Goal: Use online tool/utility: Utilize a website feature to perform a specific function

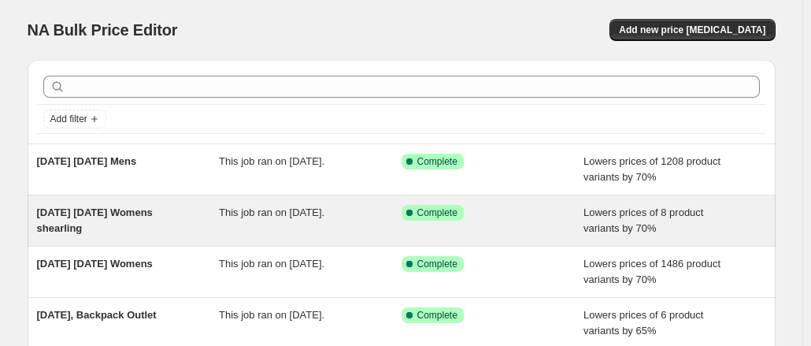
click at [75, 216] on span "[DATE] [DATE] Womens shearling" at bounding box center [95, 220] width 116 height 28
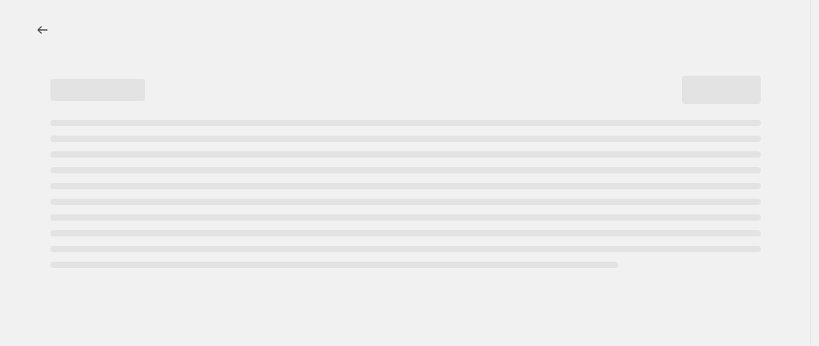
select select "percentage"
select select "tag"
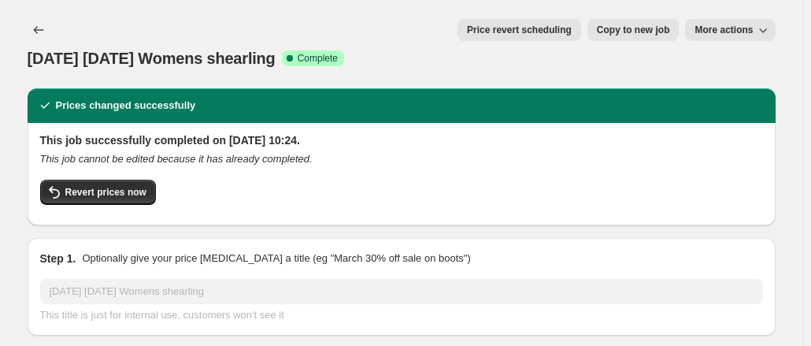
drag, startPoint x: 38, startPoint y: 25, endPoint x: 362, endPoint y: 3, distance: 325.1
click at [362, 3] on div "[DATE] [DATE] Womens shearling. This page is ready [DATE] [DATE] Womens shearli…" at bounding box center [402, 44] width 748 height 88
click at [46, 34] on icon "Price change jobs" at bounding box center [39, 30] width 16 height 16
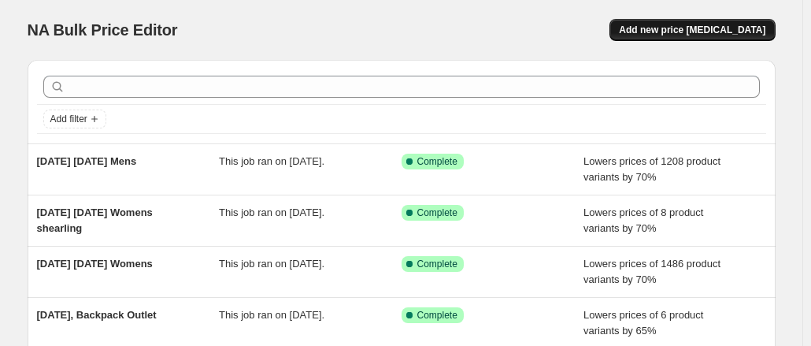
click at [690, 24] on span "Add new price [MEDICAL_DATA]" at bounding box center [692, 30] width 146 height 13
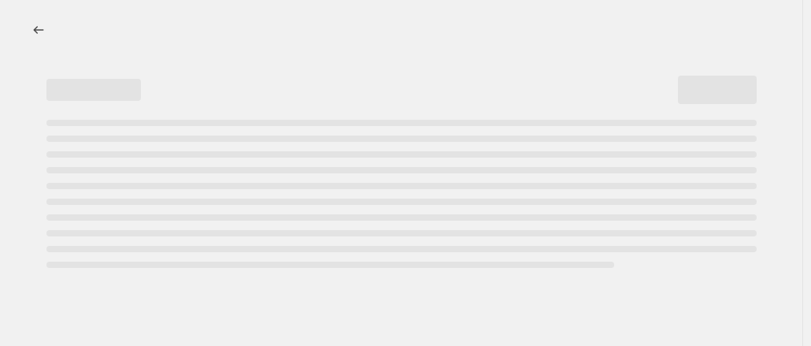
select select "percentage"
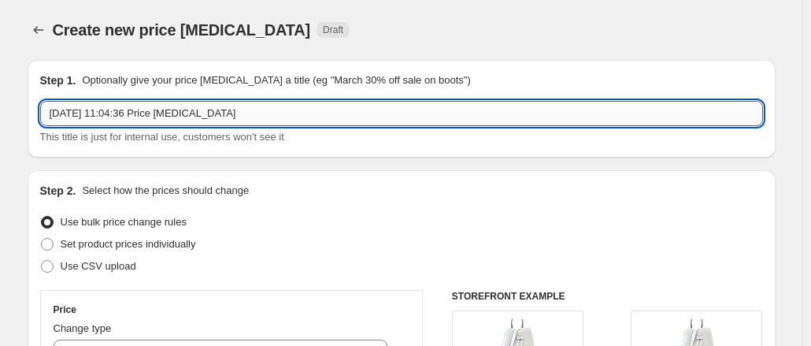
click at [262, 125] on input "[DATE] 11:04:36 Price [MEDICAL_DATA]" at bounding box center [401, 113] width 723 height 25
drag, startPoint x: 262, startPoint y: 124, endPoint x: 113, endPoint y: 104, distance: 150.2
click at [113, 104] on input "[DATE] 11:04:36 Price [MEDICAL_DATA]" at bounding box center [401, 113] width 723 height 25
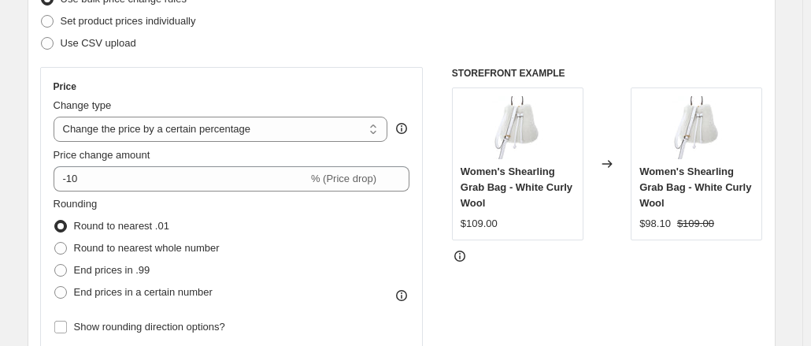
scroll to position [247, 0]
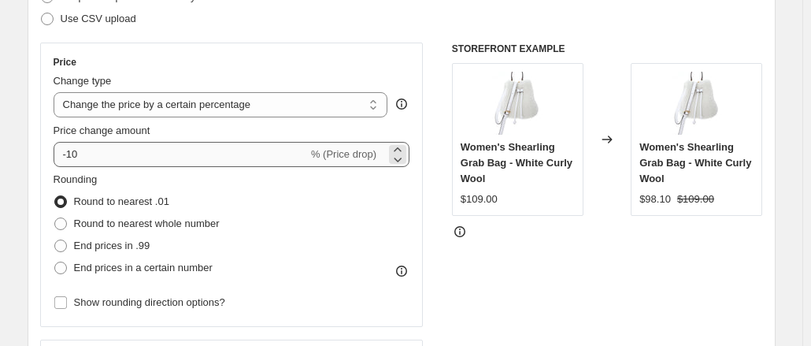
type input "[DATE] [DATE] Womens Shearling 2"
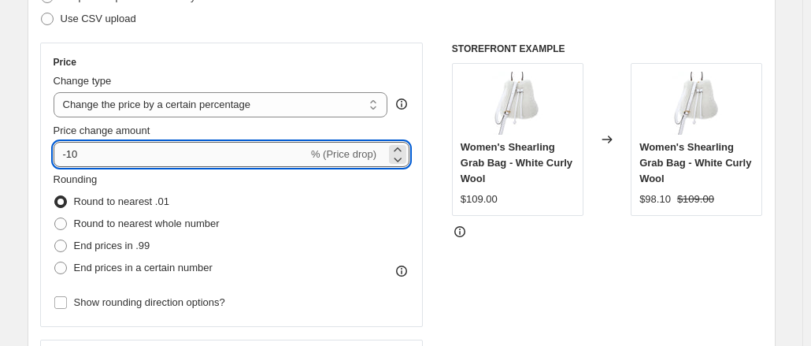
click at [99, 157] on input "-10" at bounding box center [181, 154] width 254 height 25
type input "-1"
type input "-70"
click at [137, 53] on div "Price Change type Change the price to a certain amount Change the price by a ce…" at bounding box center [231, 185] width 383 height 284
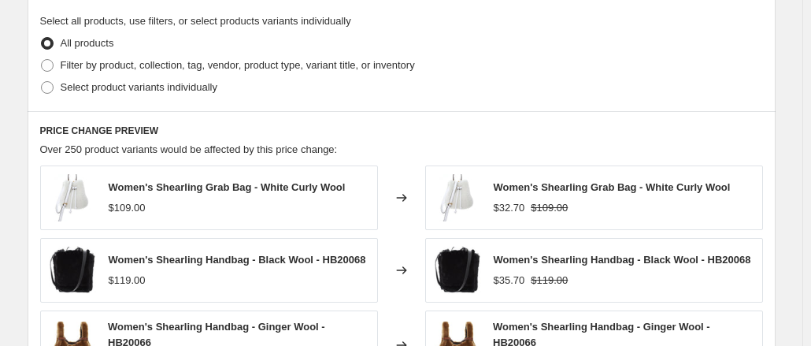
scroll to position [762, 0]
click at [108, 75] on label "Filter by product, collection, tag, vendor, product type, variant title, or inv…" at bounding box center [227, 66] width 375 height 22
click at [42, 61] on input "Filter by product, collection, tag, vendor, product type, variant title, or inv…" at bounding box center [41, 60] width 1 height 1
radio input "true"
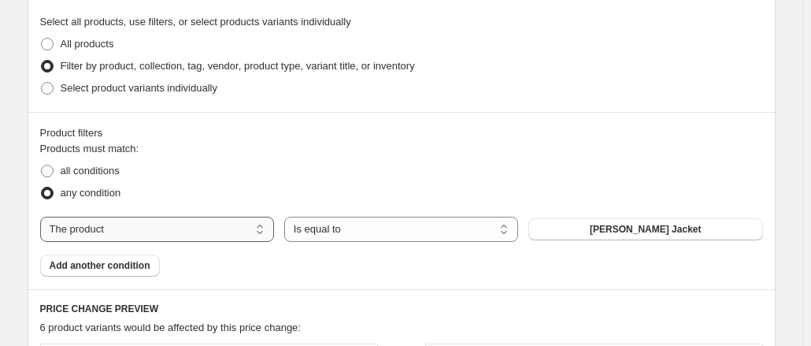
click at [157, 221] on select "The product The product's collection The product's tag The product's vendor The…" at bounding box center [157, 228] width 234 height 25
select select "tag"
click at [557, 225] on div "2025 Backpack" at bounding box center [645, 229] width 234 height 22
click at [570, 224] on button "2025 Backpack" at bounding box center [645, 229] width 234 height 22
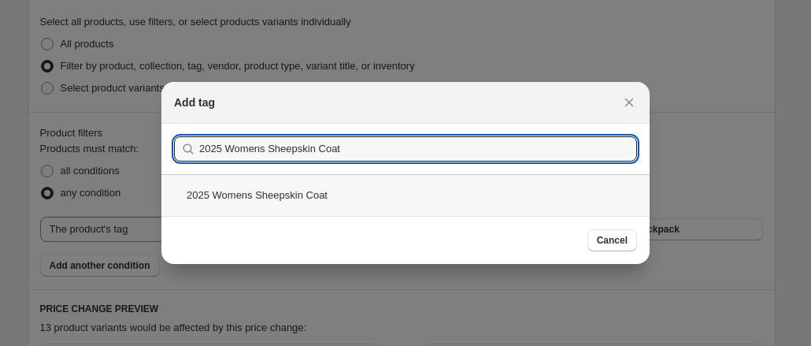
type input "2025 Womens Sheepskin Coat"
click at [261, 207] on div "2025 Womens Sheepskin Coat" at bounding box center [405, 195] width 488 height 42
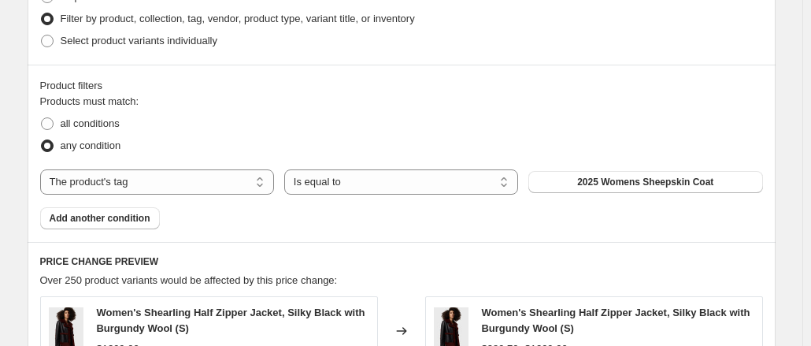
scroll to position [1215, 0]
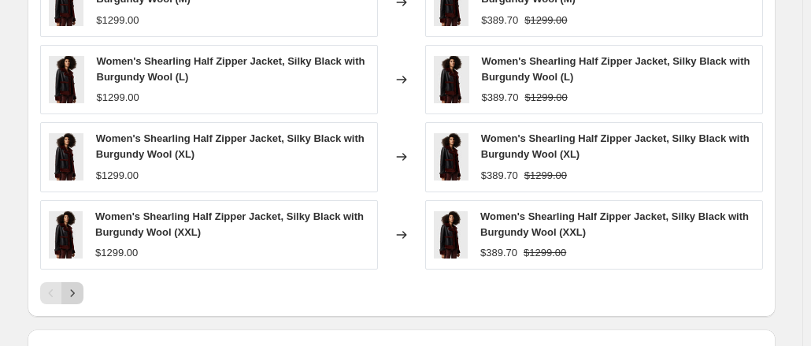
click at [80, 290] on icon "Next" at bounding box center [73, 293] width 16 height 16
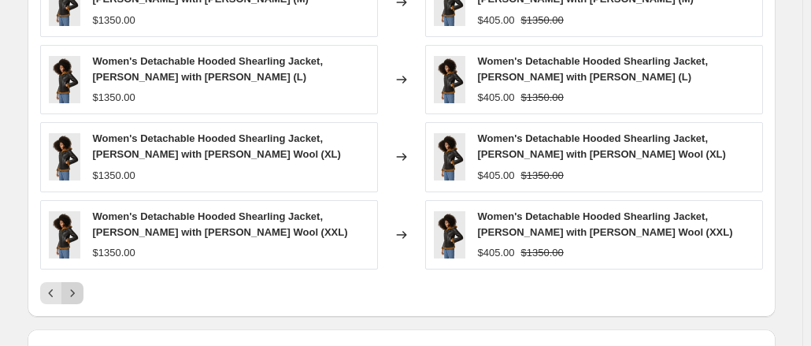
click at [80, 290] on icon "Next" at bounding box center [73, 293] width 16 height 16
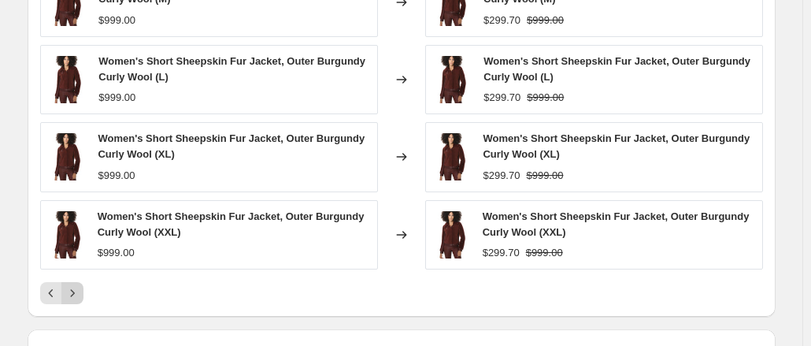
click at [80, 285] on icon "Next" at bounding box center [73, 293] width 16 height 16
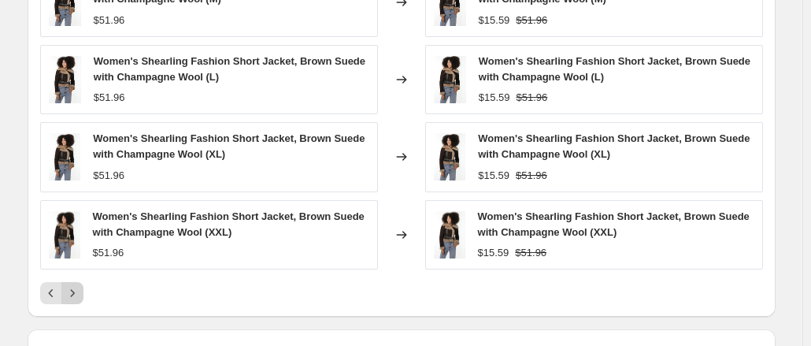
click at [83, 282] on button "Next" at bounding box center [72, 293] width 22 height 22
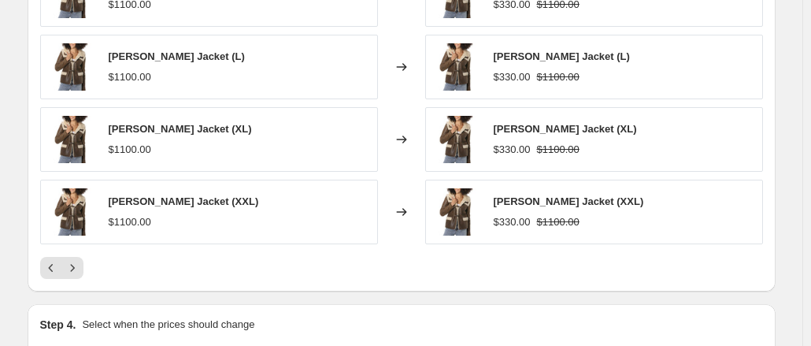
click at [87, 281] on div "PRICE CHANGE PREVIEW Over 250 product variants would be affected by this price …" at bounding box center [402, 63] width 748 height 456
click at [86, 253] on div "[PERSON_NAME] Jacket (S) $1100.00 Changed to [PERSON_NAME] Jacket (S) $330.00 $…" at bounding box center [401, 84] width 723 height 389
click at [89, 259] on div at bounding box center [401, 268] width 723 height 22
click at [89, 265] on div at bounding box center [401, 268] width 723 height 22
click at [77, 261] on icon "Next" at bounding box center [73, 268] width 16 height 16
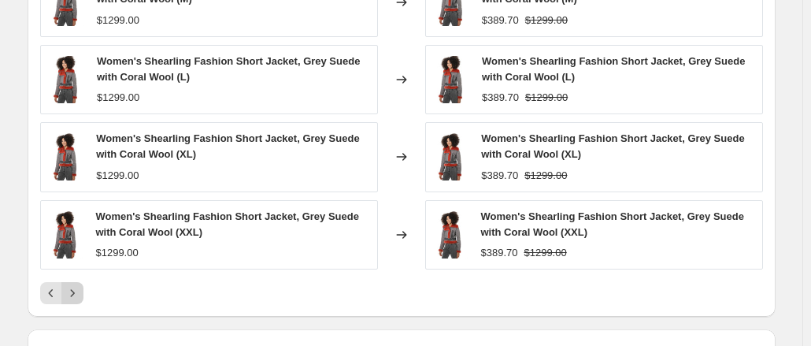
click at [77, 261] on div "Women's Shearling Fashion Short Jacket, Grey Suede with Coral Wool (XXL) $1299.…" at bounding box center [209, 234] width 338 height 69
click at [73, 294] on icon "Next" at bounding box center [73, 293] width 16 height 16
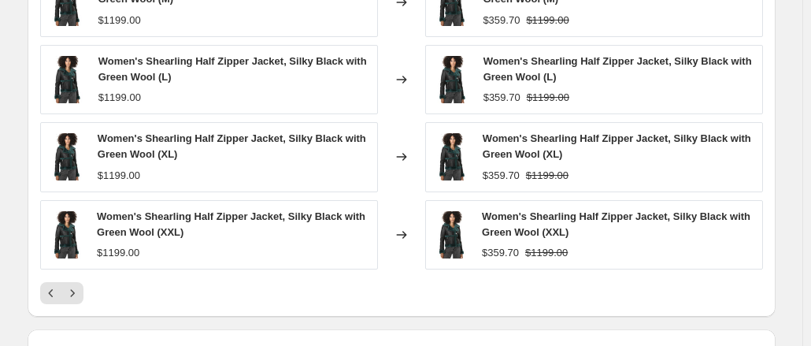
click at [72, 294] on icon "Next" at bounding box center [73, 293] width 16 height 16
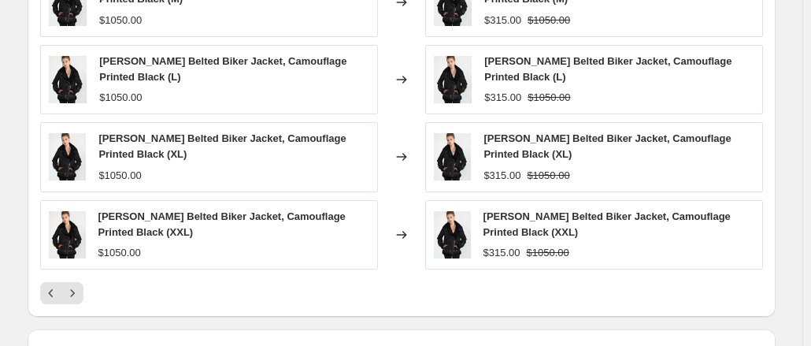
click at [72, 294] on icon "Next" at bounding box center [73, 293] width 16 height 16
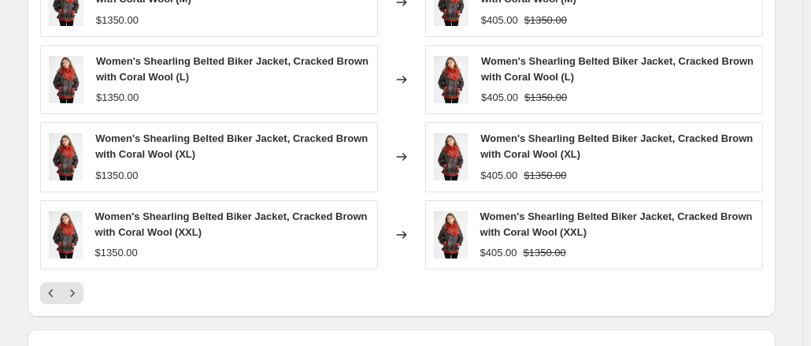
click at [72, 294] on icon "Next" at bounding box center [73, 293] width 16 height 16
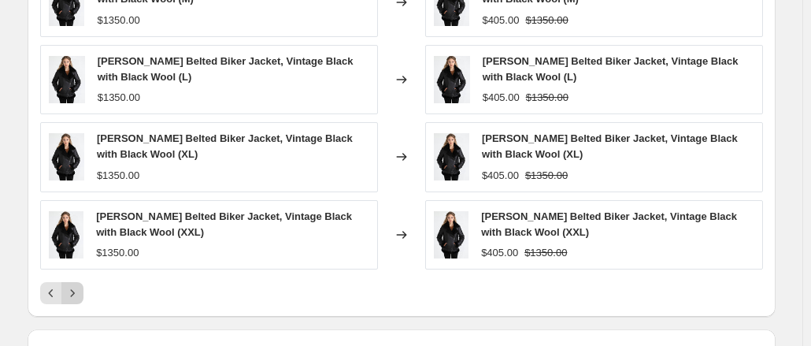
click at [73, 292] on icon "Next" at bounding box center [73, 293] width 16 height 16
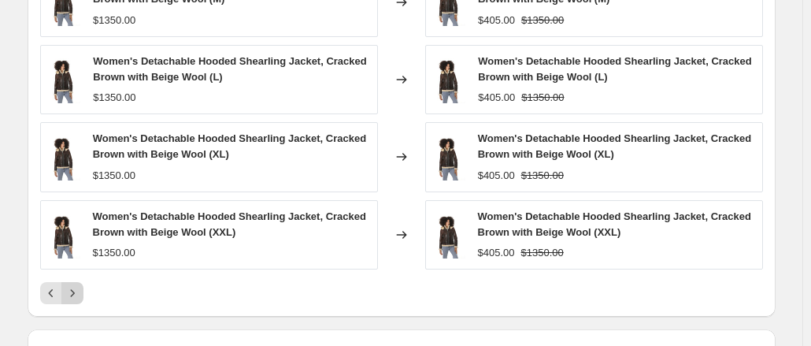
click at [73, 292] on icon "Next" at bounding box center [73, 293] width 16 height 16
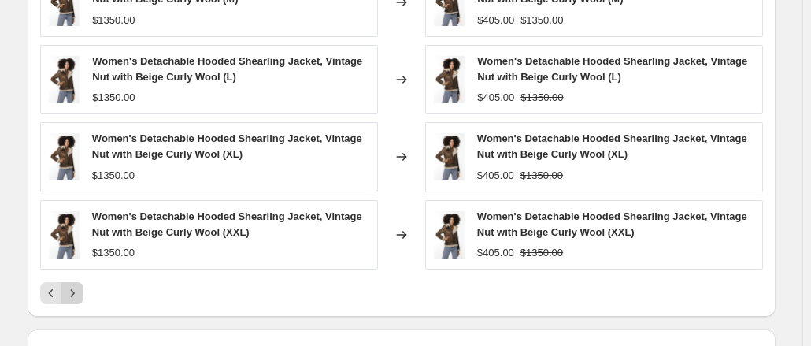
click at [73, 292] on icon "Next" at bounding box center [73, 293] width 16 height 16
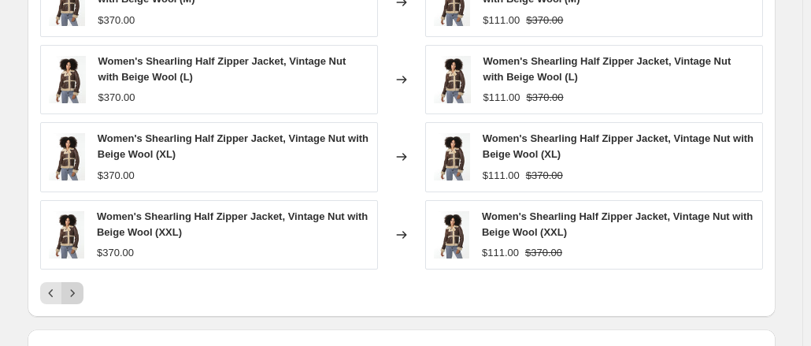
click at [73, 292] on icon "Next" at bounding box center [73, 293] width 16 height 16
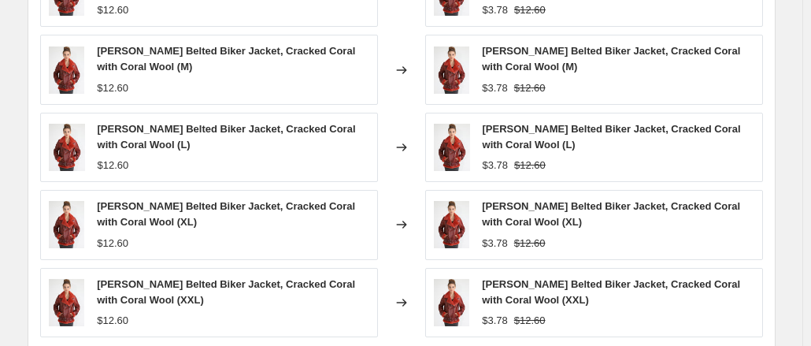
scroll to position [1426, 0]
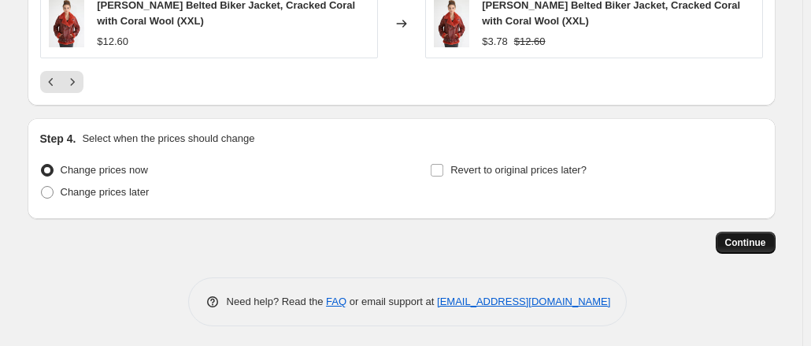
click at [760, 236] on span "Continue" at bounding box center [745, 242] width 41 height 13
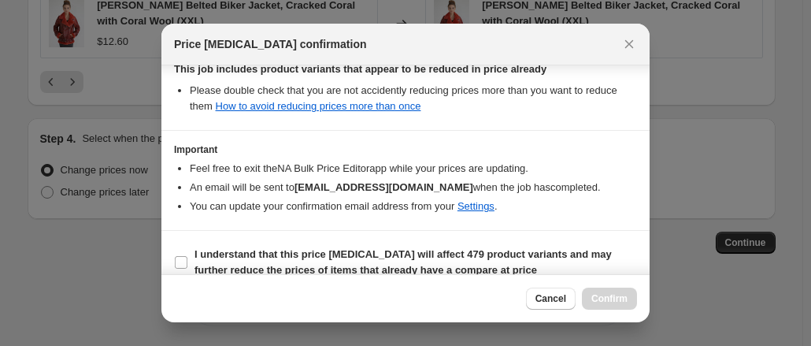
scroll to position [401, 0]
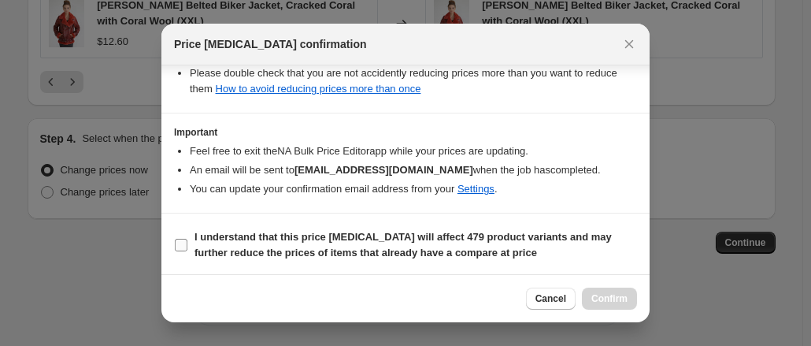
click at [390, 226] on label "I understand that this price [MEDICAL_DATA] will affect 479 product variants an…" at bounding box center [405, 245] width 463 height 38
click at [187, 239] on input "I understand that this price [MEDICAL_DATA] will affect 479 product variants an…" at bounding box center [181, 245] width 13 height 13
checkbox input "true"
click at [618, 301] on span "Confirm" at bounding box center [609, 298] width 36 height 13
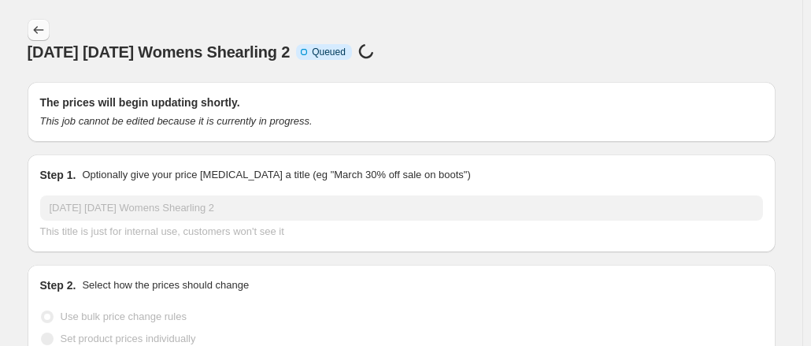
click at [44, 26] on icon "Price change jobs" at bounding box center [39, 30] width 16 height 16
